Goal: Communication & Community: Connect with others

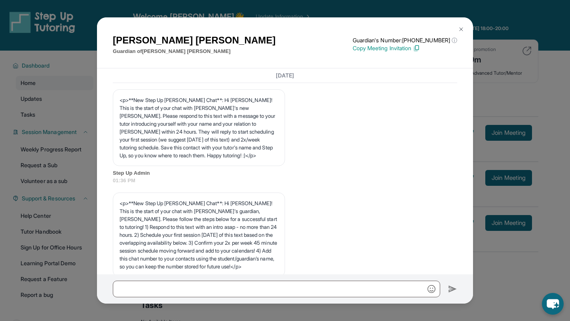
scroll to position [1131, 0]
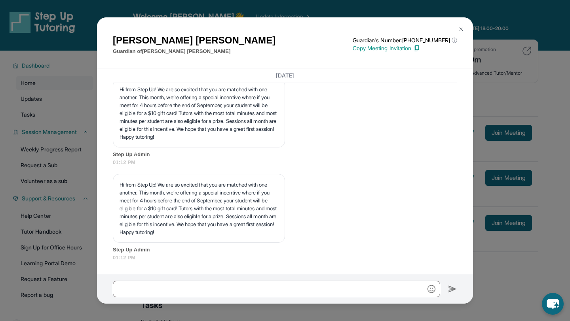
click at [460, 27] on img at bounding box center [461, 29] width 6 height 6
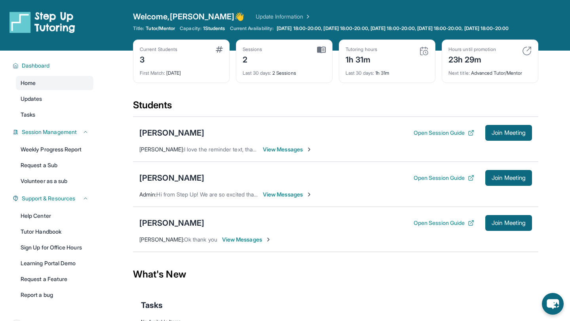
scroll to position [57, 0]
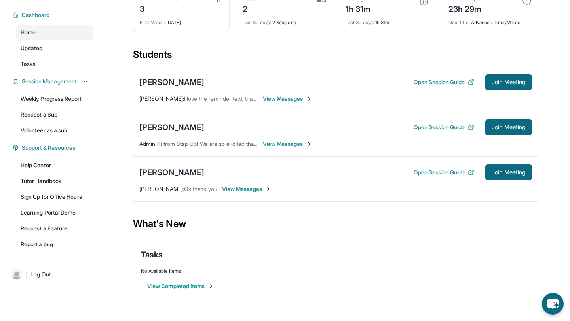
click at [279, 143] on span "View Messages" at bounding box center [287, 144] width 49 height 8
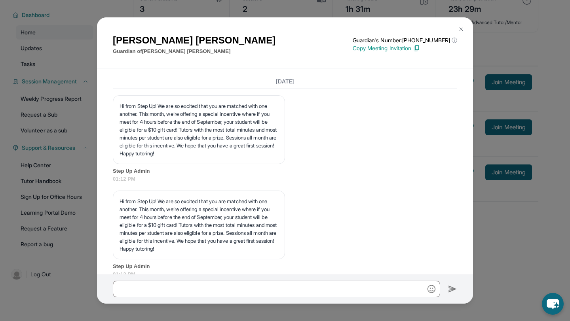
scroll to position [1131, 0]
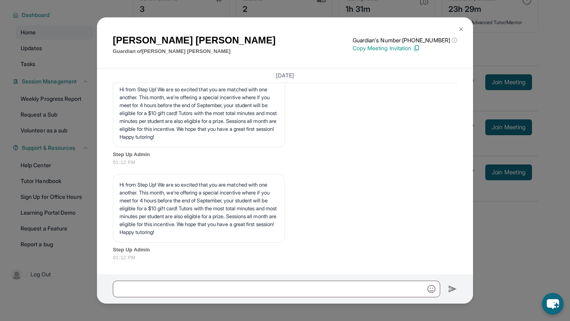
click at [456, 29] on button at bounding box center [461, 29] width 16 height 16
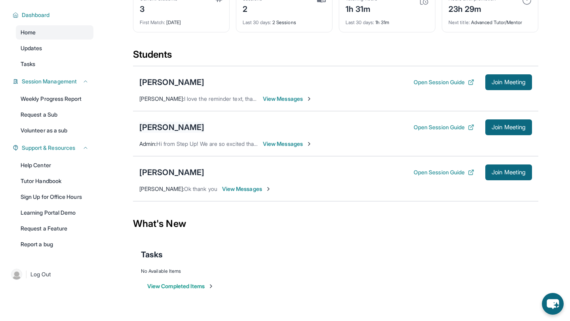
click at [184, 130] on div "[PERSON_NAME]" at bounding box center [171, 127] width 65 height 11
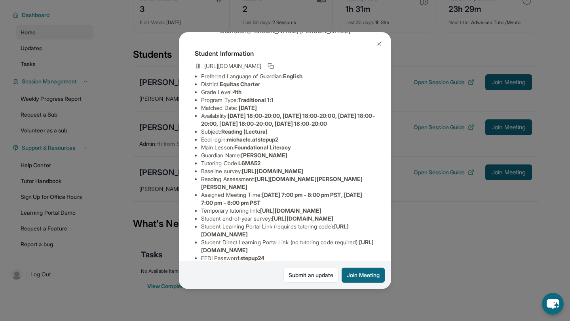
scroll to position [30, 0]
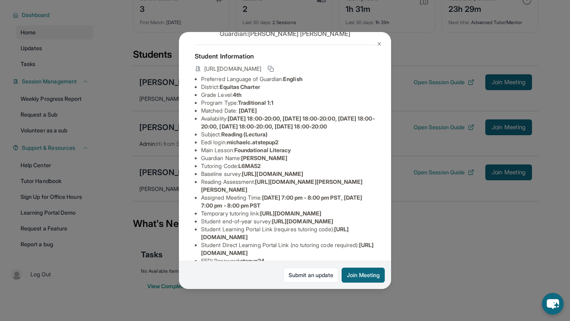
click at [383, 43] on button at bounding box center [379, 44] width 16 height 16
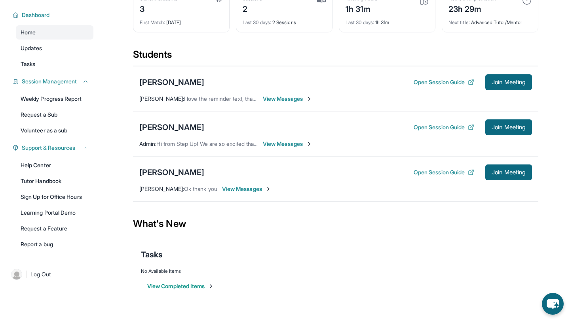
click at [288, 145] on span "View Messages" at bounding box center [287, 144] width 49 height 8
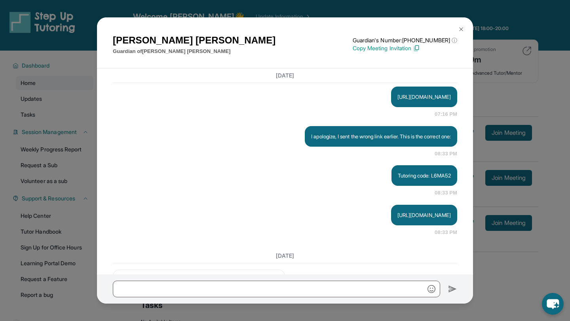
scroll to position [894, 0]
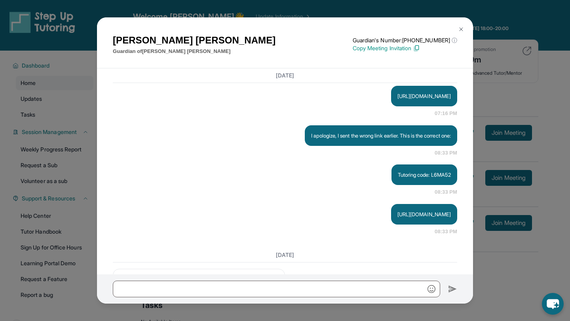
click at [459, 26] on img at bounding box center [461, 29] width 6 height 6
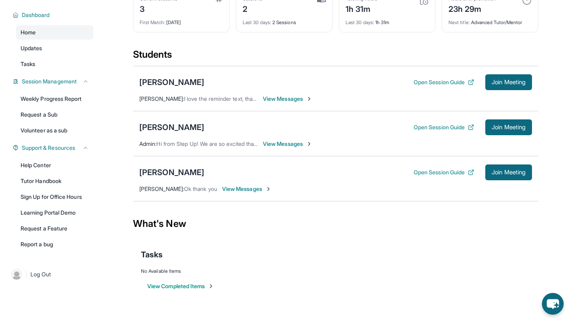
scroll to position [57, 0]
click at [441, 125] on button "Open Session Guide" at bounding box center [444, 128] width 61 height 8
click at [167, 82] on div "[PERSON_NAME]" at bounding box center [171, 82] width 65 height 11
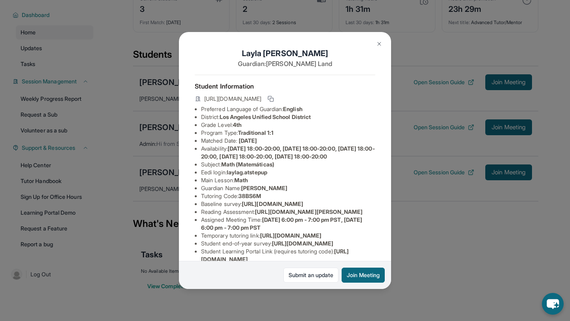
click at [376, 40] on button at bounding box center [379, 44] width 16 height 16
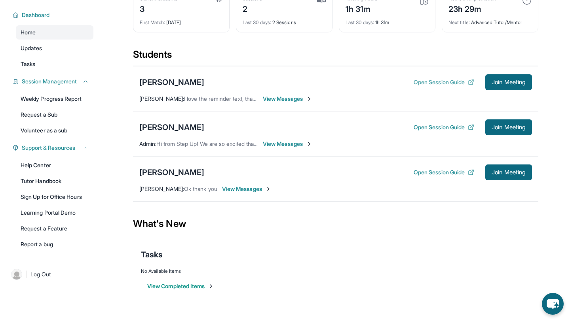
click at [432, 84] on button "Open Session Guide" at bounding box center [444, 82] width 61 height 8
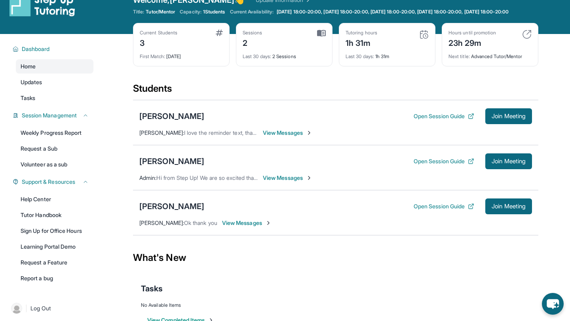
scroll to position [0, 0]
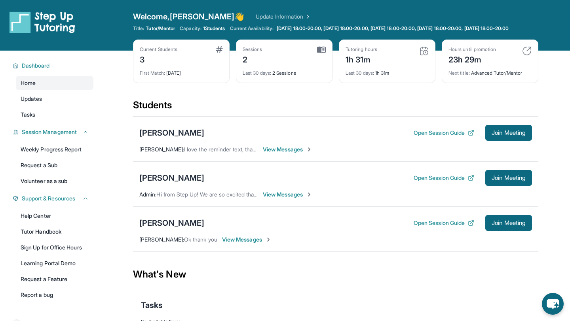
click at [310, 106] on div "Students" at bounding box center [335, 107] width 405 height 17
click at [287, 112] on div "Students" at bounding box center [335, 107] width 405 height 17
click at [252, 244] on span "View Messages" at bounding box center [246, 240] width 49 height 8
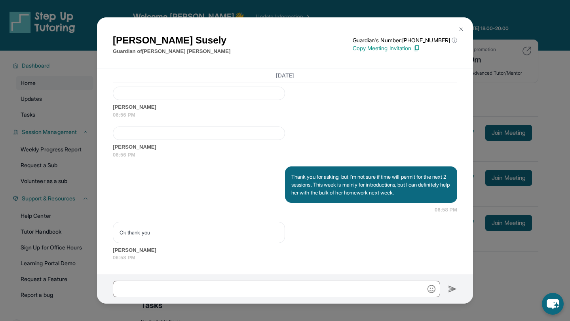
scroll to position [1618, 0]
click at [461, 30] on img at bounding box center [461, 29] width 6 height 6
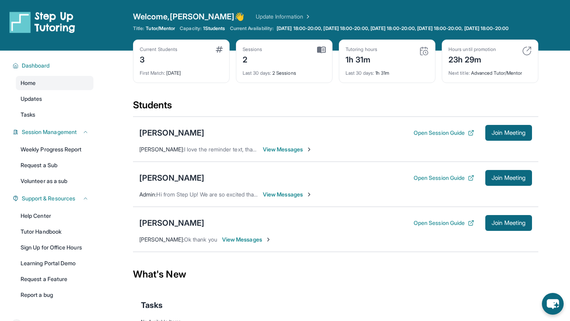
click at [197, 116] on div "Students" at bounding box center [335, 107] width 405 height 17
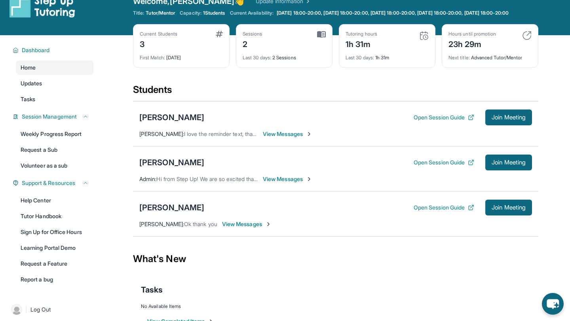
scroll to position [0, 0]
